Goal: Check status: Check status

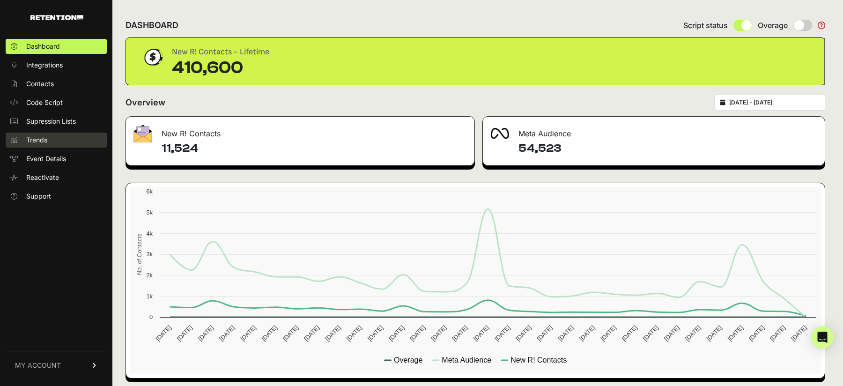
click at [50, 140] on link "Trends" at bounding box center [56, 140] width 101 height 15
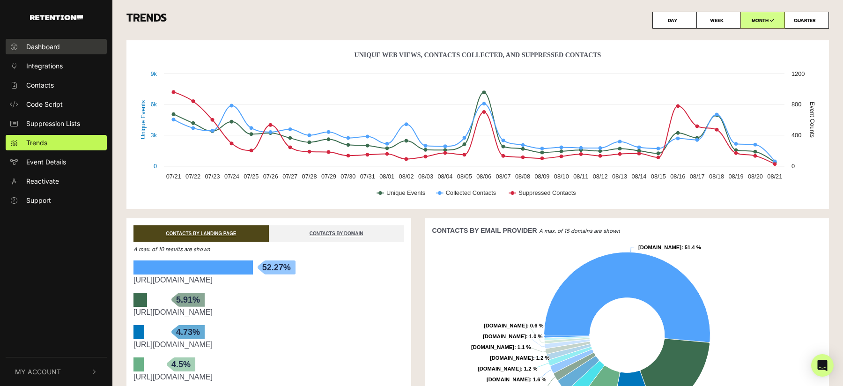
click at [59, 48] on span "Dashboard" at bounding box center [43, 47] width 34 height 10
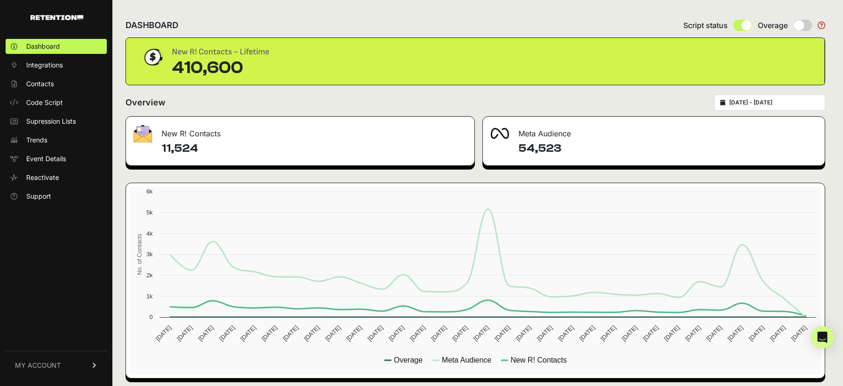
type input "2025-07-22"
type input "2025-08-21"
click at [783, 99] on input "[DATE] - [DATE]" at bounding box center [774, 102] width 90 height 7
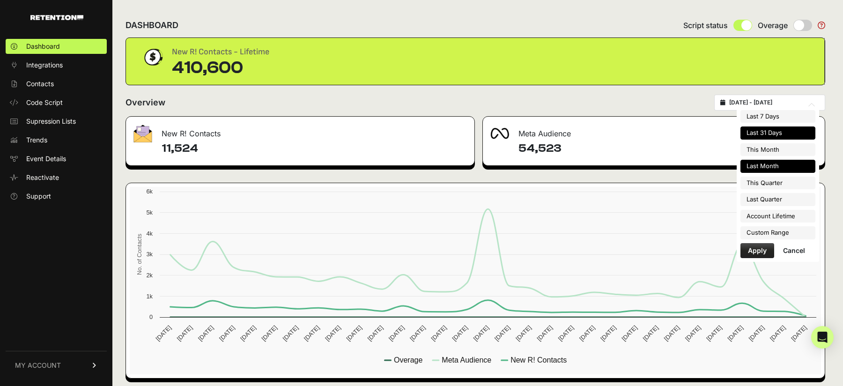
type input "2025-08-01"
type input "2025-08-31"
type input "2025-07-01"
type input "2025-07-31"
type input "2025-07-01"
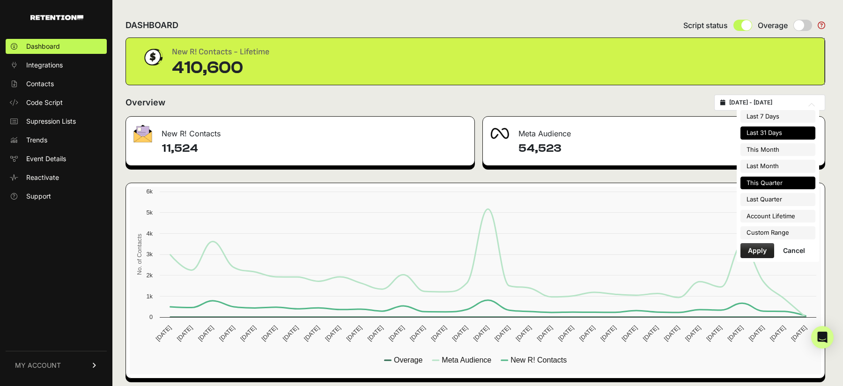
type input "2025-09-30"
type input "2025-07-22"
type input "2025-08-21"
type input "2025-04-01"
type input "2025-06-30"
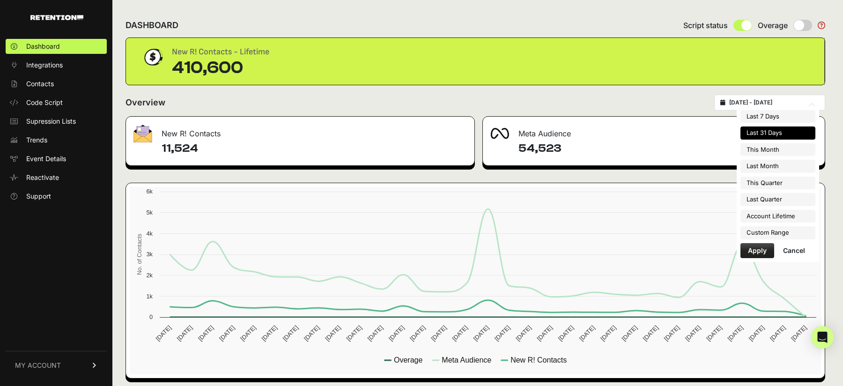
type input "2025-07-01"
type input "2025-09-30"
type input "2025-07-22"
type input "2025-08-21"
type input "2025-07-01"
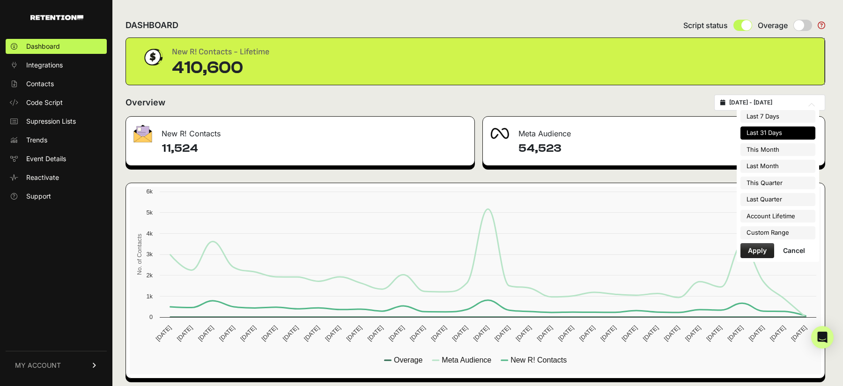
type input "2025-07-31"
type input "2025-08-01"
type input "2025-08-31"
type input "2025-07-22"
type input "2025-08-21"
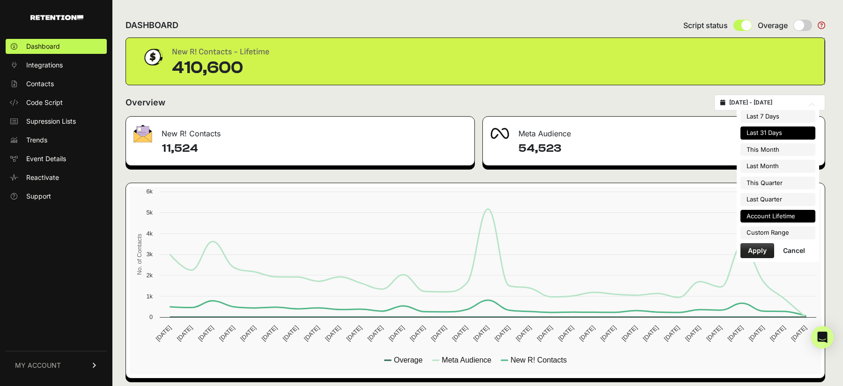
type input "2025-08-01"
type input "2025-08-31"
type input "2025-07-01"
type input "2025-07-31"
type input "2025-07-22"
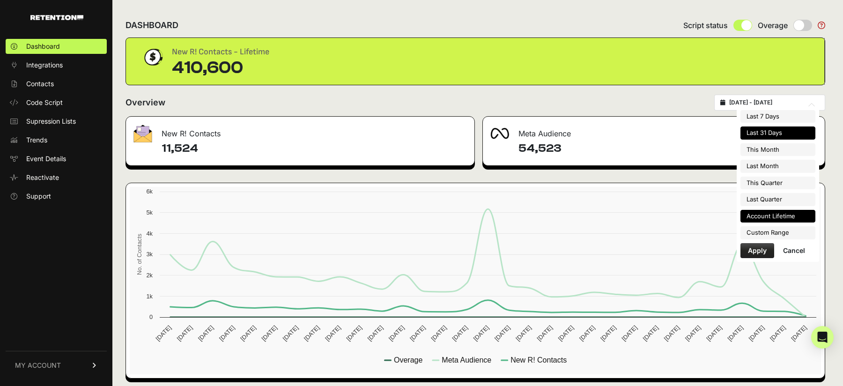
type input "2025-08-21"
click at [781, 234] on li "Custom Range" at bounding box center [777, 232] width 75 height 13
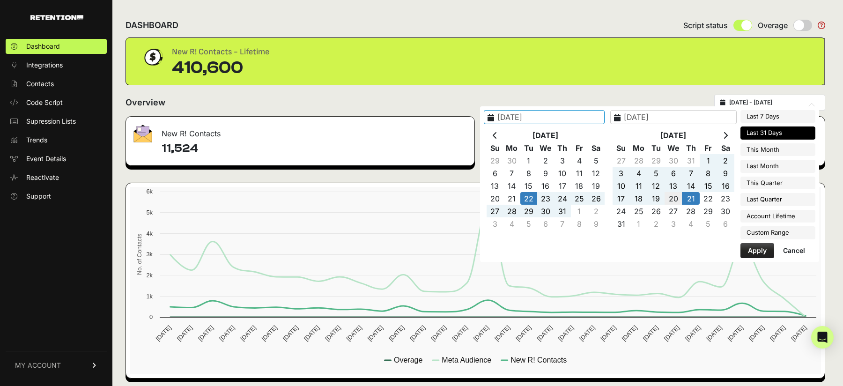
type input "2025-08-20"
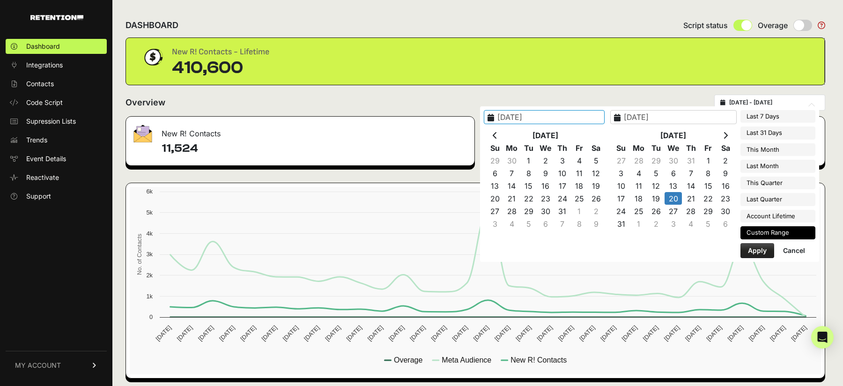
type input "2025-08-20"
click at [763, 245] on button "Apply" at bounding box center [757, 250] width 34 height 15
type input "2025-08-20 - 2025-08-20"
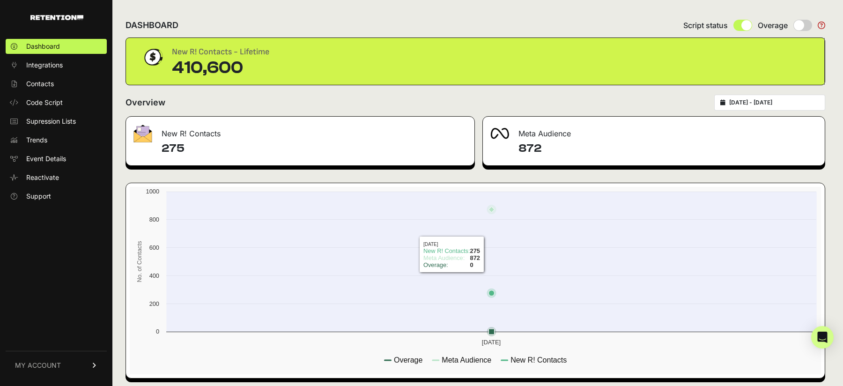
scroll to position [4, 0]
